Goal: Navigation & Orientation: Find specific page/section

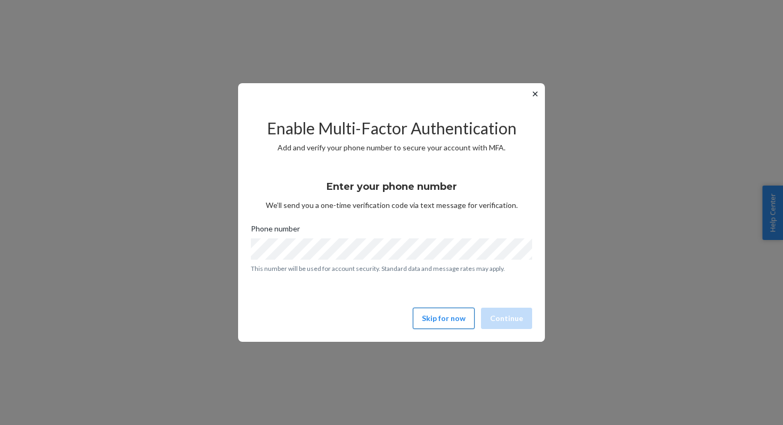
click at [441, 319] on button "Skip for now" at bounding box center [444, 317] width 62 height 21
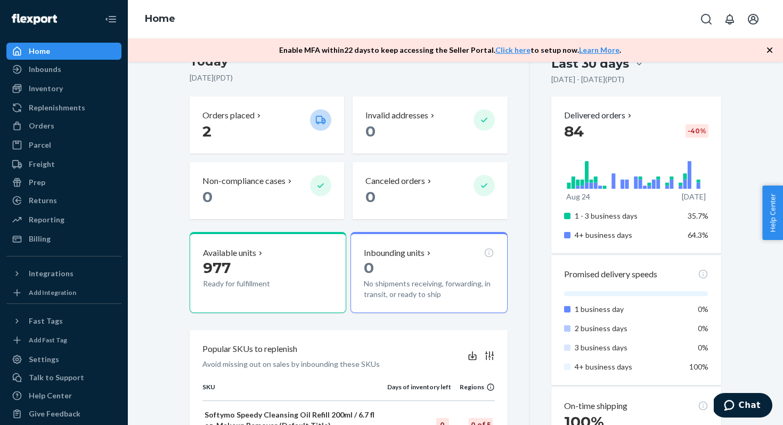
scroll to position [250, 0]
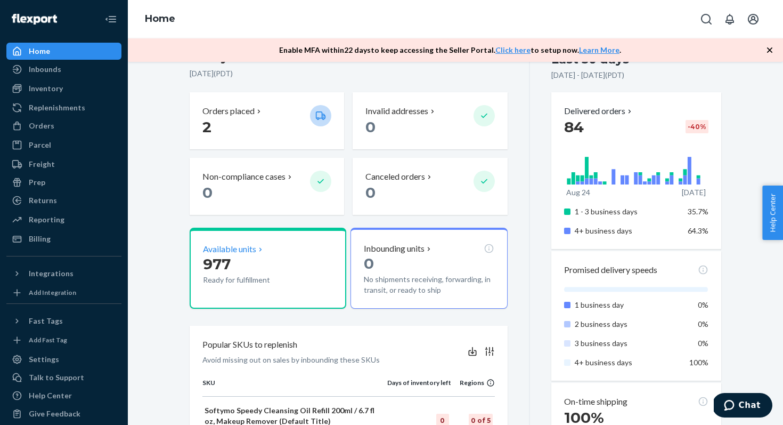
click at [217, 248] on p "Available units" at bounding box center [229, 249] width 53 height 12
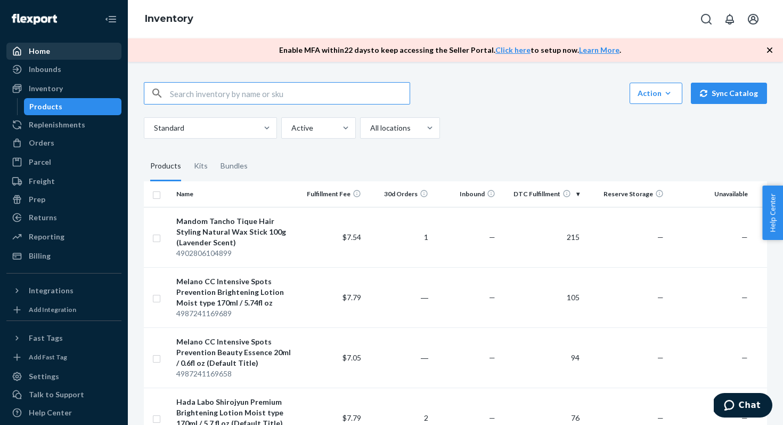
click at [45, 53] on div "Home" at bounding box center [39, 51] width 21 height 11
